Goal: Information Seeking & Learning: Learn about a topic

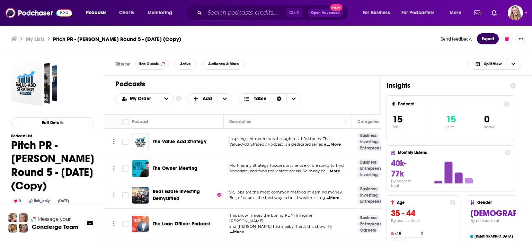
click at [490, 37] on button "Export" at bounding box center [488, 38] width 22 height 11
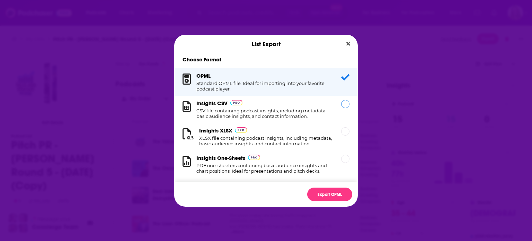
click at [248, 101] on div "Insights CSV CSV file containing podcast insights, including metadata, basic au…" at bounding box center [264, 109] width 136 height 19
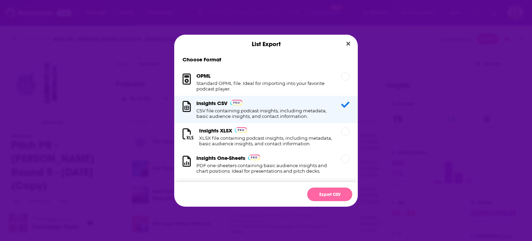
click at [339, 197] on button "Export CSV" at bounding box center [329, 194] width 45 height 14
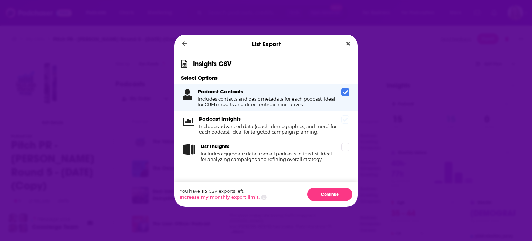
click at [285, 129] on h4 "Includes advanced data (reach, demographics, and more) for each podcast. Ideal …" at bounding box center [268, 128] width 139 height 11
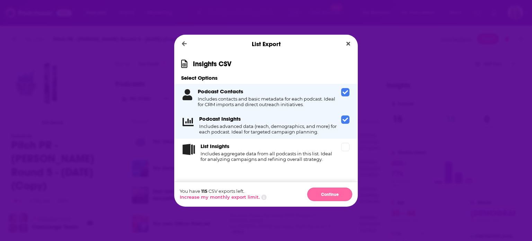
click at [335, 192] on button "Continue" at bounding box center [329, 194] width 45 height 14
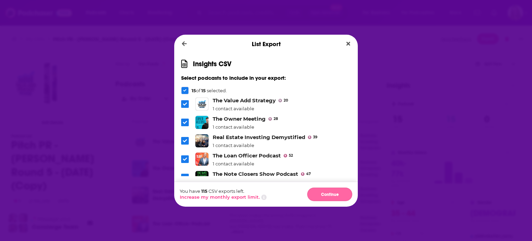
click at [338, 193] on button "Continue" at bounding box center [329, 194] width 45 height 14
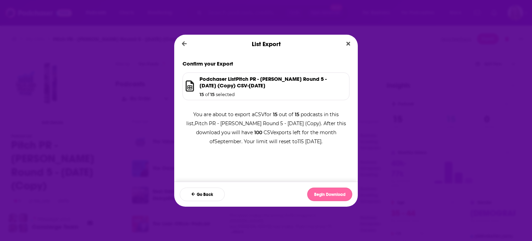
click at [337, 194] on button "Begin Download" at bounding box center [329, 194] width 45 height 14
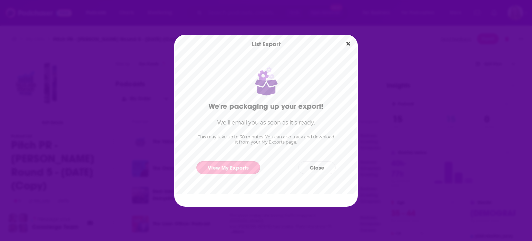
click at [242, 166] on link "View My Exports" at bounding box center [228, 167] width 64 height 13
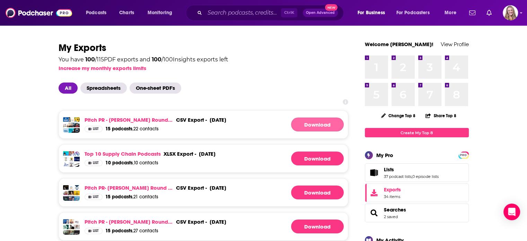
click at [306, 126] on link "Download" at bounding box center [317, 124] width 53 height 14
click at [143, 119] on link "Pitch PR - [PERSON_NAME] Round 5 - [DATE] (Copy)" at bounding box center [129, 119] width 89 height 7
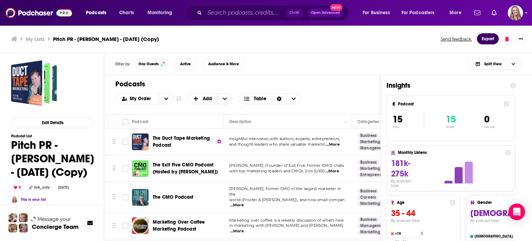
click at [487, 40] on button "Export" at bounding box center [488, 38] width 22 height 11
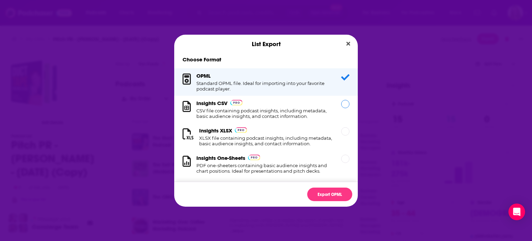
click at [229, 113] on h1 "CSV file containing podcast insights, including metadata, basic audience insigh…" at bounding box center [264, 113] width 136 height 11
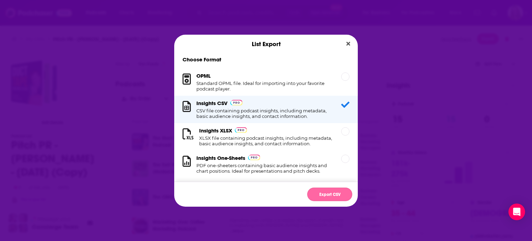
click at [325, 196] on button "Export CSV" at bounding box center [329, 194] width 45 height 14
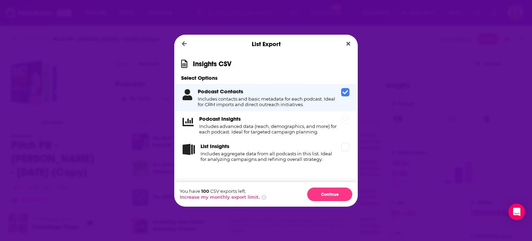
click at [285, 126] on h4 "Includes advanced data (reach, demographics, and more) for each podcast. Ideal …" at bounding box center [268, 128] width 139 height 11
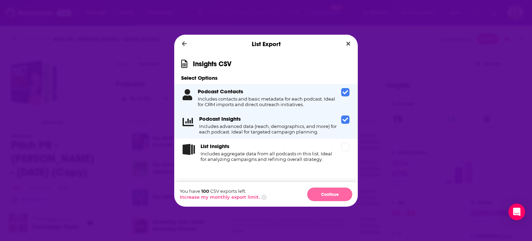
click at [335, 194] on button "Continue" at bounding box center [329, 194] width 45 height 14
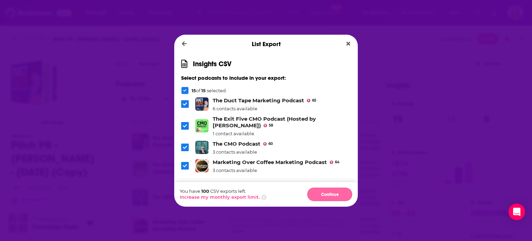
click at [335, 196] on button "Continue" at bounding box center [329, 194] width 45 height 14
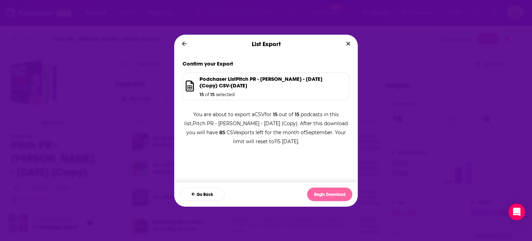
click at [332, 197] on button "Begin Download" at bounding box center [329, 194] width 45 height 14
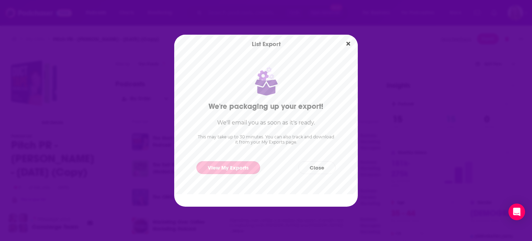
click at [227, 166] on link "View My Exports" at bounding box center [228, 167] width 64 height 13
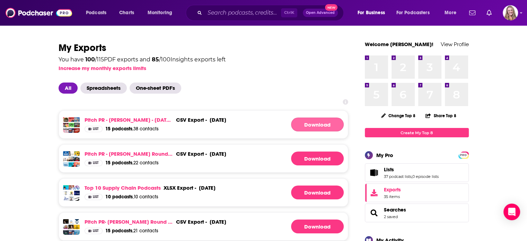
click at [316, 124] on link "Download" at bounding box center [317, 124] width 53 height 14
click at [228, 17] on input "Search podcasts, credits, & more..." at bounding box center [243, 12] width 76 height 11
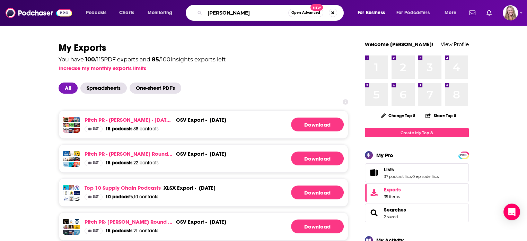
type input "phoenix arizon"
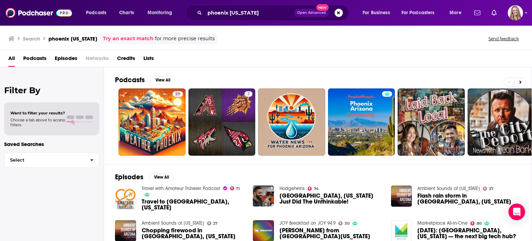
click at [43, 57] on span "Podcasts" at bounding box center [34, 60] width 23 height 14
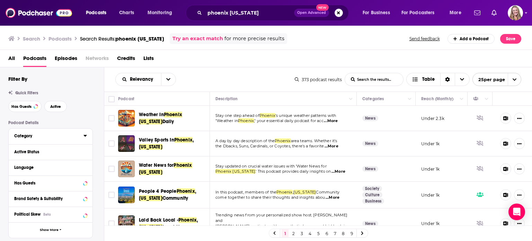
click at [29, 135] on div "Category" at bounding box center [46, 135] width 65 height 5
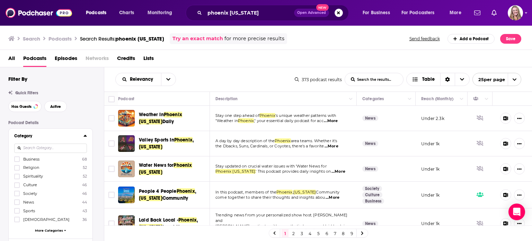
click at [53, 162] on div "Business 68 Religion 52 Spirituality 52 Culture 46 Society 46 News 44 Sports 43…" at bounding box center [50, 196] width 73 height 80
click at [16, 158] on icon at bounding box center [17, 159] width 4 height 4
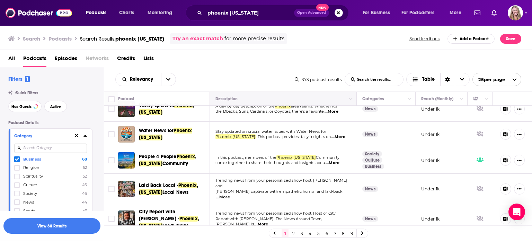
scroll to position [69, 0]
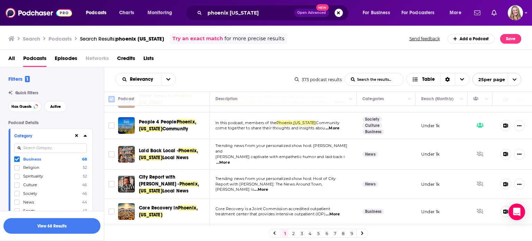
click at [111, 99] on input "Toggle select all" at bounding box center [111, 99] width 6 height 6
checkbox input "true"
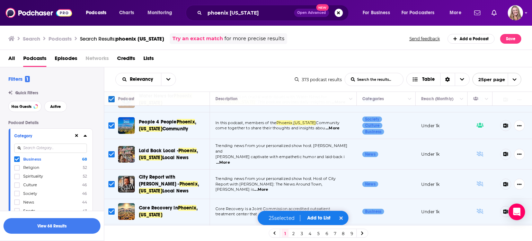
click at [321, 219] on button "Add to List" at bounding box center [319, 218] width 34 height 6
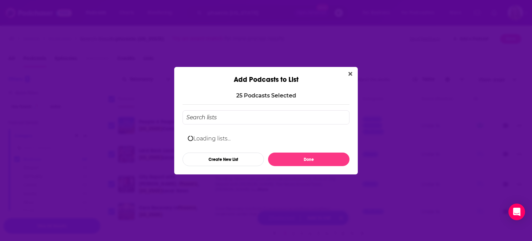
click at [217, 120] on input "Add Podcast To List" at bounding box center [266, 117] width 167 height 14
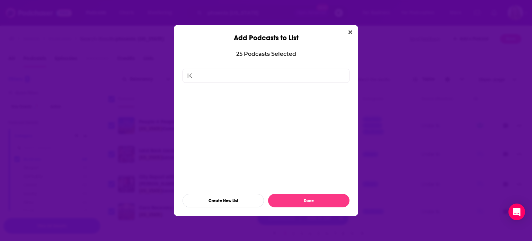
type input "I"
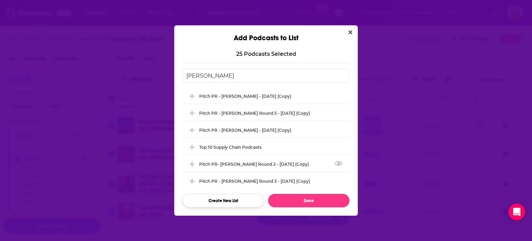
type input "[PERSON_NAME]"
click at [225, 198] on button "Create New List" at bounding box center [223, 201] width 81 height 14
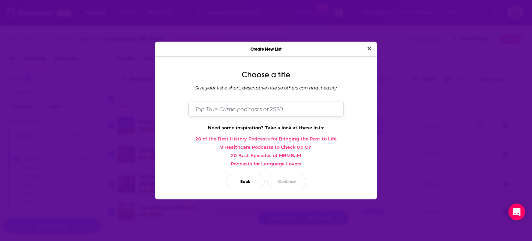
click at [257, 111] on input "Dialog" at bounding box center [265, 108] width 155 height 15
type input "Phoenix podcasts for [PERSON_NAME]"
click at [297, 178] on button "Continue" at bounding box center [286, 182] width 39 height 14
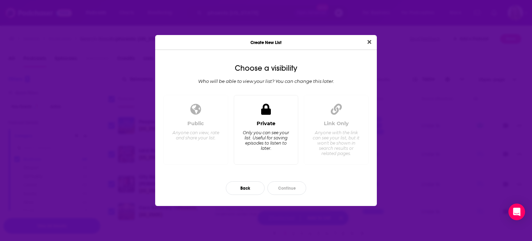
drag, startPoint x: 278, startPoint y: 127, endPoint x: 276, endPoint y: 132, distance: 5.1
click at [278, 127] on div "Private Only you can see your list. Useful for saving episodes to listen to lat…" at bounding box center [266, 139] width 53 height 38
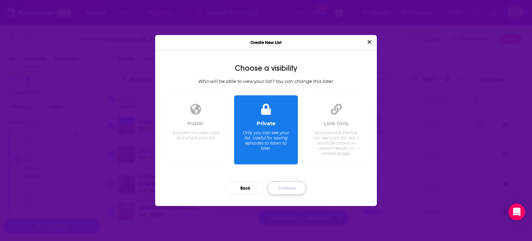
click at [285, 185] on button "Continue" at bounding box center [286, 188] width 39 height 14
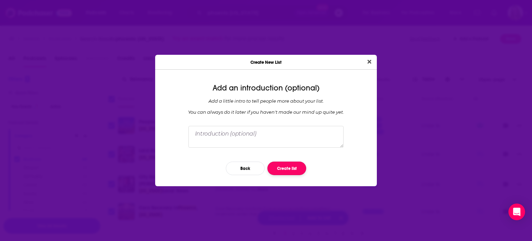
click at [286, 167] on button "Create list" at bounding box center [286, 168] width 39 height 14
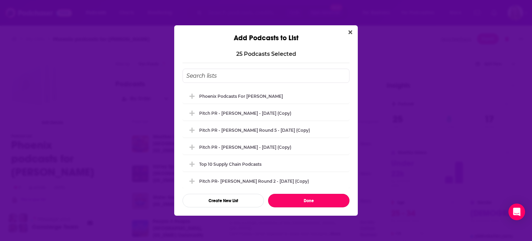
click at [304, 200] on button "Done" at bounding box center [308, 201] width 81 height 14
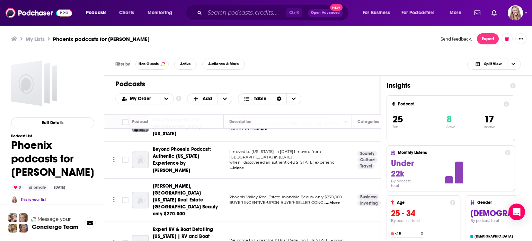
scroll to position [242, 0]
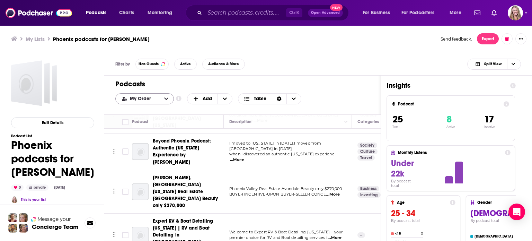
click at [164, 99] on icon "open menu" at bounding box center [166, 98] width 4 height 5
click at [161, 98] on button "close menu" at bounding box center [166, 99] width 15 height 10
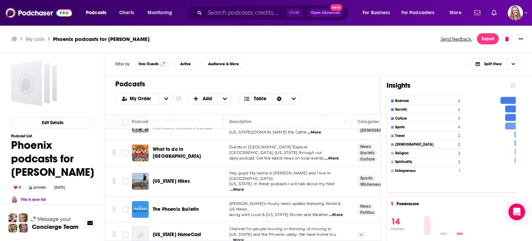
scroll to position [208, 0]
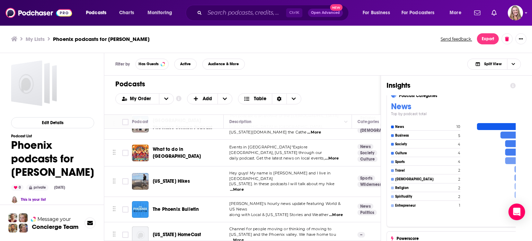
click at [404, 134] on h4 "Business" at bounding box center [425, 135] width 61 height 4
click at [505, 132] on icon at bounding box center [513, 135] width 24 height 7
click at [503, 132] on icon at bounding box center [513, 135] width 24 height 7
click at [156, 62] on button "Has Guests" at bounding box center [151, 64] width 33 height 11
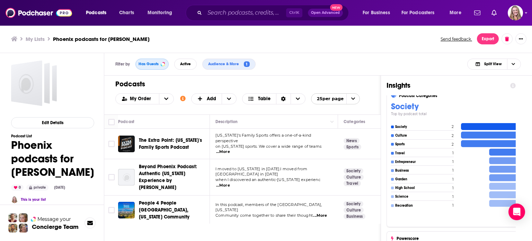
scroll to position [0, 0]
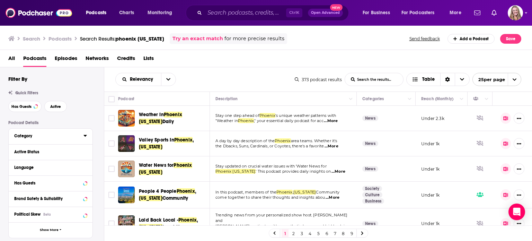
click at [39, 137] on div "Category" at bounding box center [46, 135] width 65 height 5
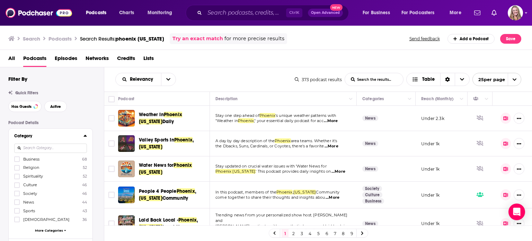
click at [30, 158] on span "Business" at bounding box center [31, 159] width 16 height 5
click at [17, 161] on input "multiSelectOption-business-0" at bounding box center [17, 161] width 0 height 0
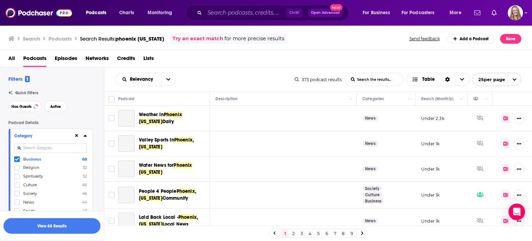
scroll to position [69, 0]
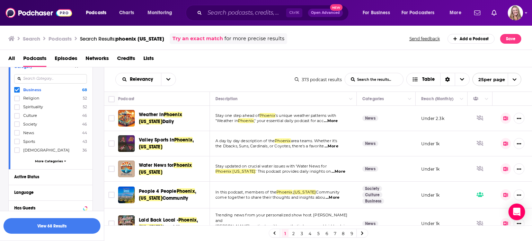
click at [47, 160] on span "More Categories" at bounding box center [49, 161] width 28 height 4
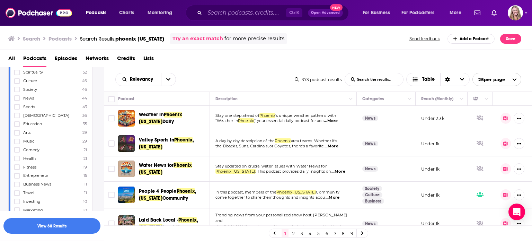
scroll to position [139, 0]
click at [44, 139] on span "Entrepreneur" at bounding box center [35, 140] width 25 height 5
click at [17, 143] on input "multiSelectOption-entrepreneur-14" at bounding box center [17, 143] width 0 height 0
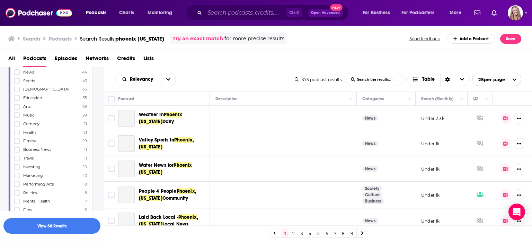
click at [50, 148] on span "Business News" at bounding box center [37, 149] width 28 height 5
click at [17, 152] on input "multiSelectOption-business-news-15" at bounding box center [17, 152] width 0 height 0
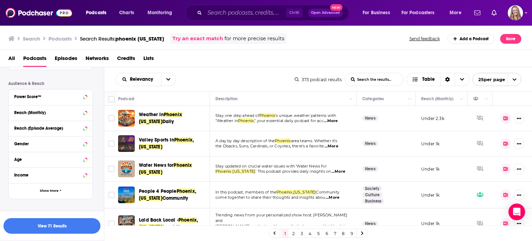
scroll to position [35, 0]
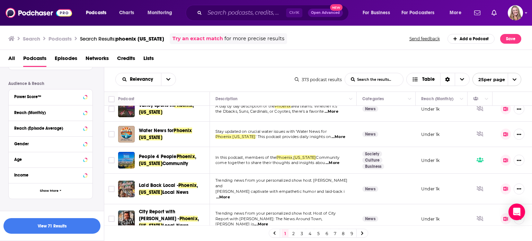
click at [230, 194] on span "...More" at bounding box center [223, 197] width 14 height 6
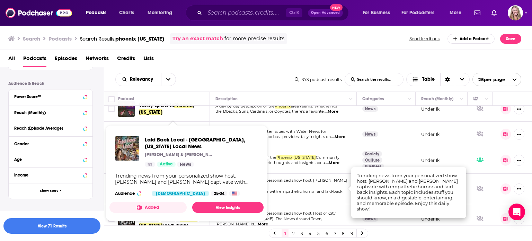
click at [171, 184] on div "Trending news from your personalized show host. [PERSON_NAME] and [PERSON_NAME]…" at bounding box center [186, 179] width 143 height 12
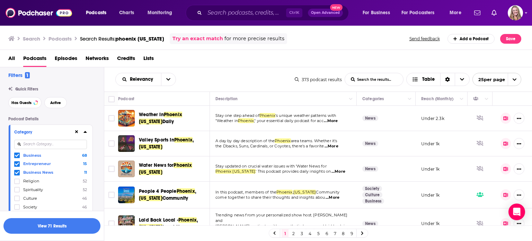
scroll to position [0, 0]
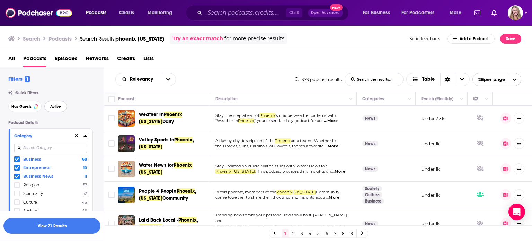
click at [59, 108] on span "Active" at bounding box center [55, 107] width 11 height 4
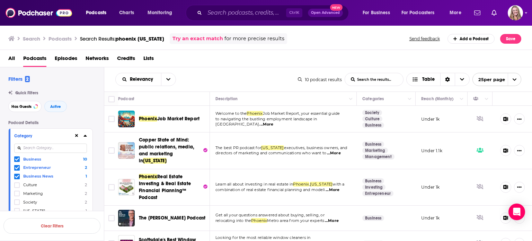
click at [273, 122] on span "...More" at bounding box center [266, 125] width 14 height 6
click at [112, 122] on icon "Toggle select row" at bounding box center [111, 119] width 8 height 8
click at [110, 122] on input "Toggle select row" at bounding box center [111, 119] width 6 height 6
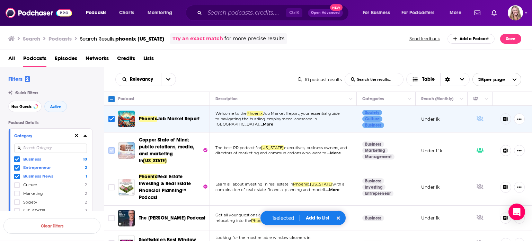
click at [113, 149] on input "Toggle select row" at bounding box center [111, 150] width 6 height 6
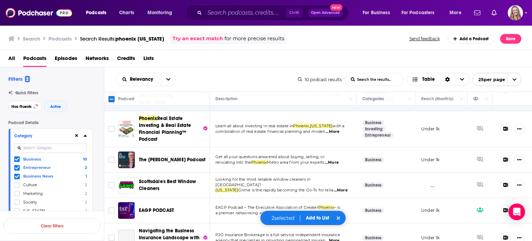
scroll to position [69, 0]
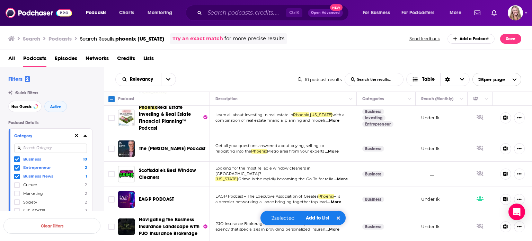
click at [339, 149] on span "...More" at bounding box center [332, 152] width 14 height 6
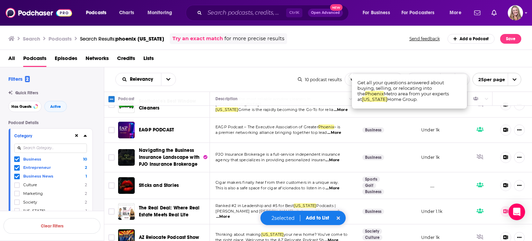
scroll to position [139, 0]
click at [253, 187] on td "Cigar makers finally hear from their customers in a unique way. This is also a …" at bounding box center [283, 185] width 147 height 27
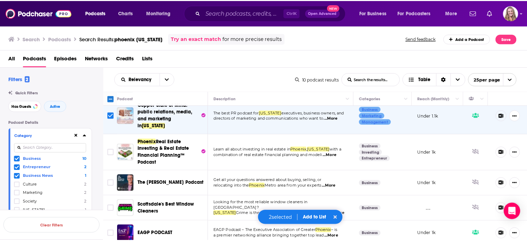
scroll to position [0, 0]
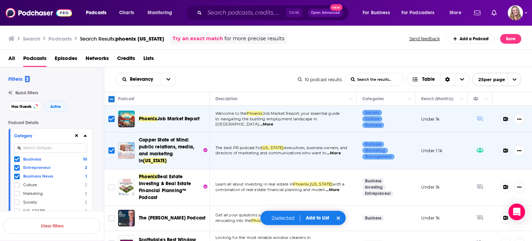
click at [256, 150] on p "directors of marketing and communications who want to ...More" at bounding box center [282, 153] width 135 height 6
click at [179, 151] on div "Podcasts Charts Monitoring Ctrl K Open Advanced New For Business For Podcasters…" at bounding box center [266, 120] width 532 height 241
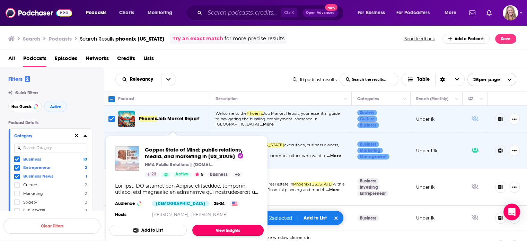
click at [221, 227] on link "View Insights" at bounding box center [227, 229] width 71 height 11
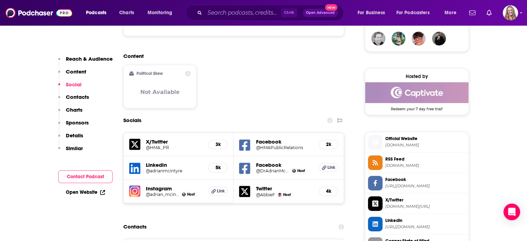
scroll to position [554, 0]
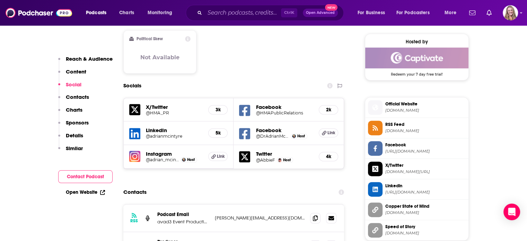
click at [393, 108] on span "[DOMAIN_NAME]" at bounding box center [425, 110] width 80 height 5
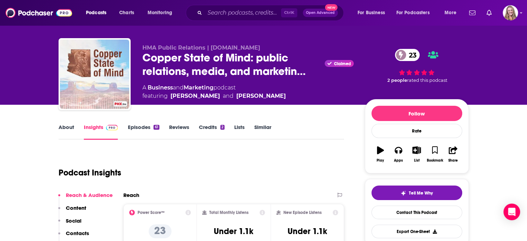
scroll to position [0, 0]
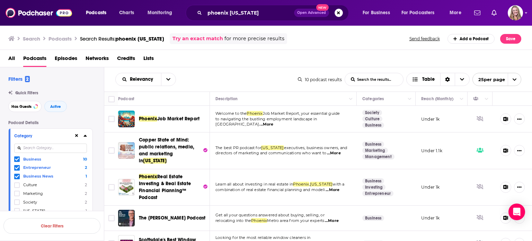
click at [169, 117] on span "Job Market Report" at bounding box center [178, 119] width 42 height 6
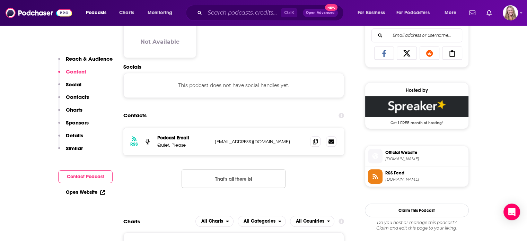
scroll to position [485, 0]
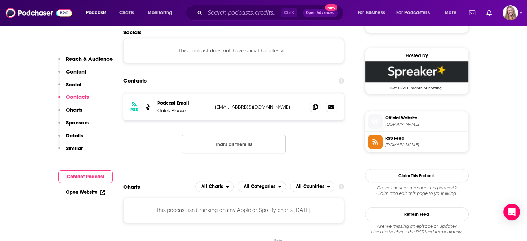
click at [397, 118] on span "Official Website" at bounding box center [425, 118] width 80 height 6
